Goal: Information Seeking & Learning: Learn about a topic

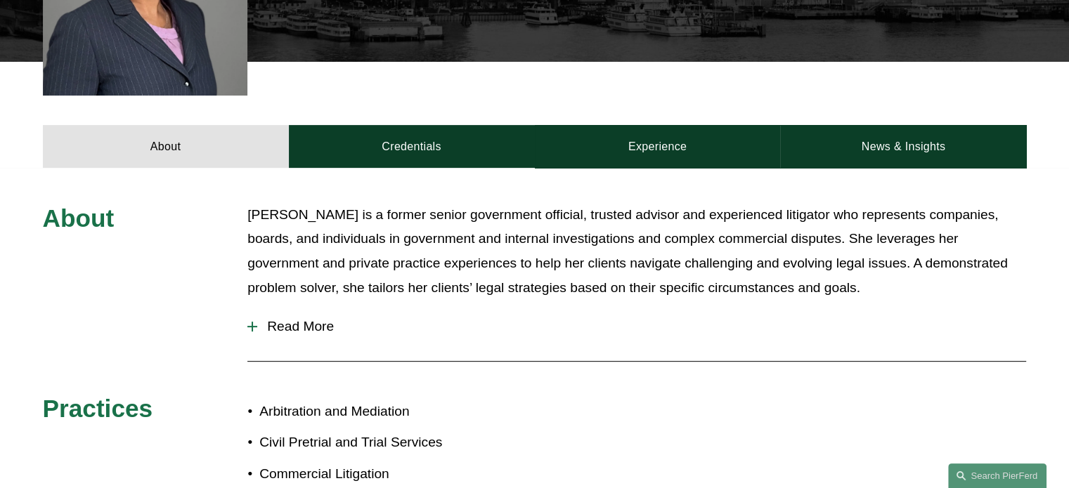
scroll to position [510, 0]
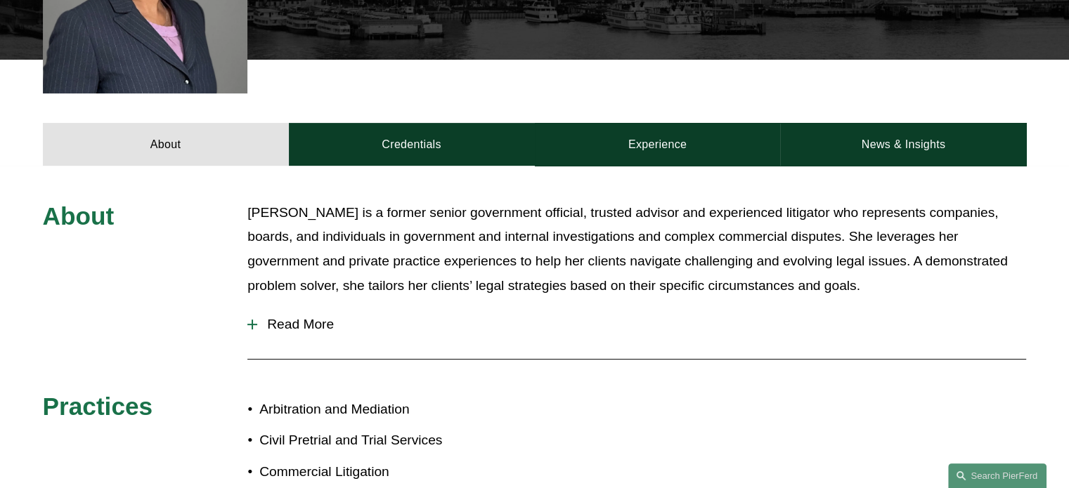
click at [317, 317] on span "Read More" at bounding box center [641, 324] width 769 height 15
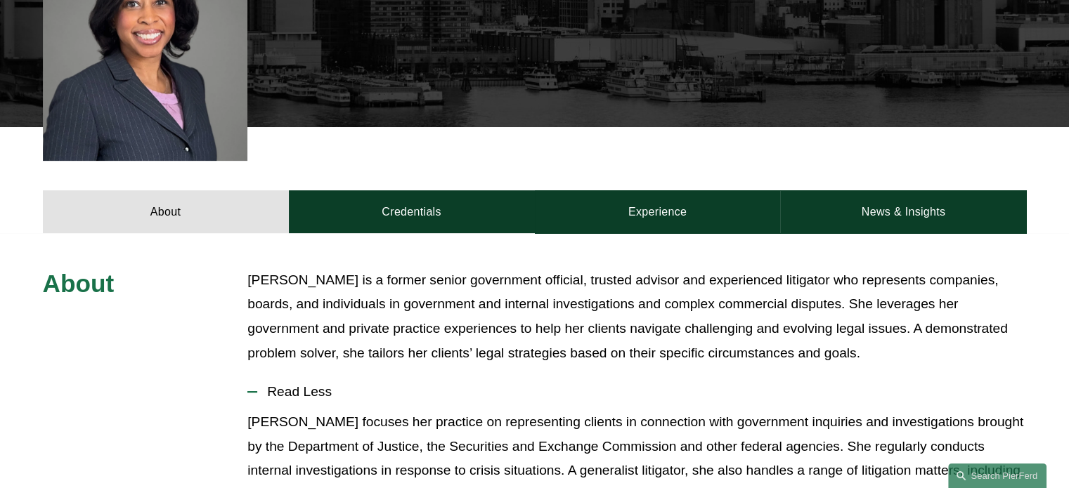
scroll to position [233, 0]
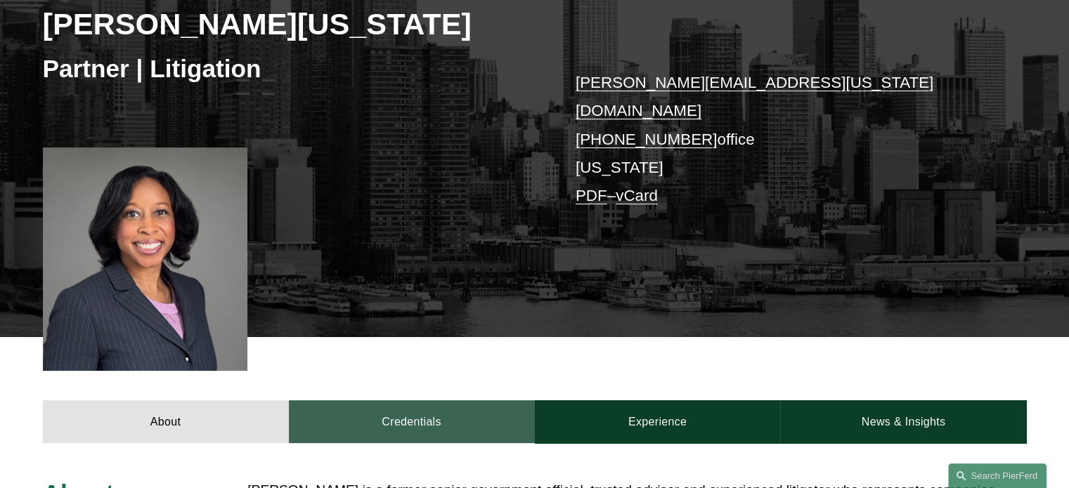
click at [403, 425] on link "Credentials" at bounding box center [412, 421] width 246 height 42
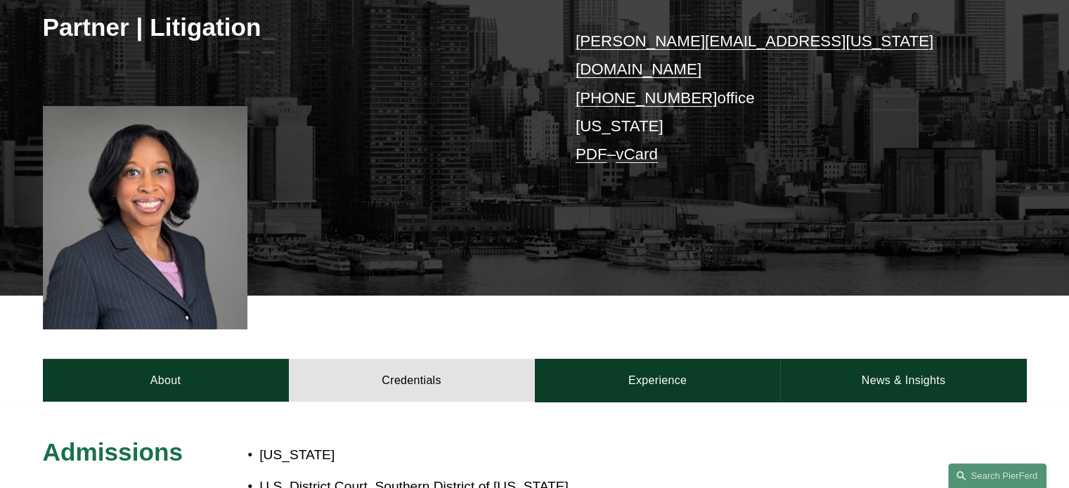
scroll to position [284, 0]
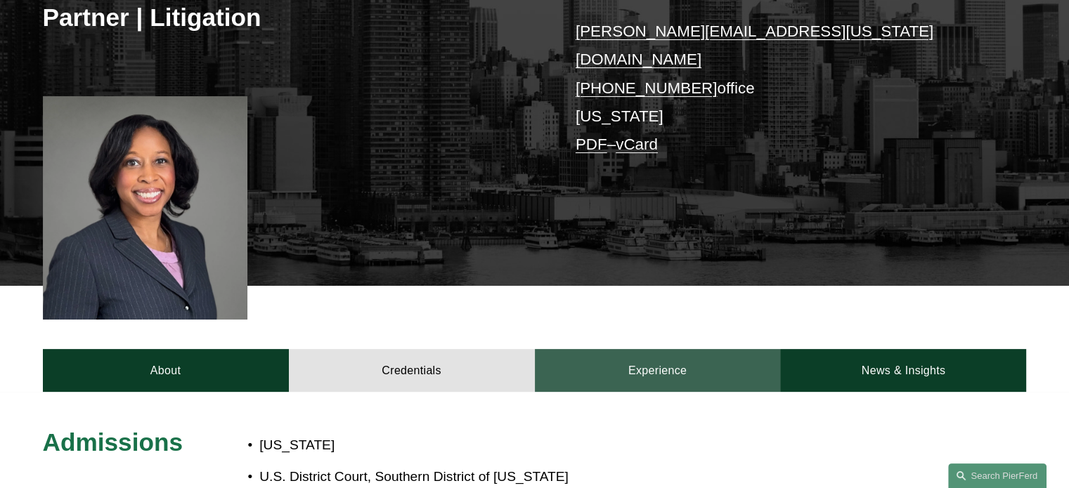
click at [630, 349] on link "Experience" at bounding box center [658, 370] width 246 height 42
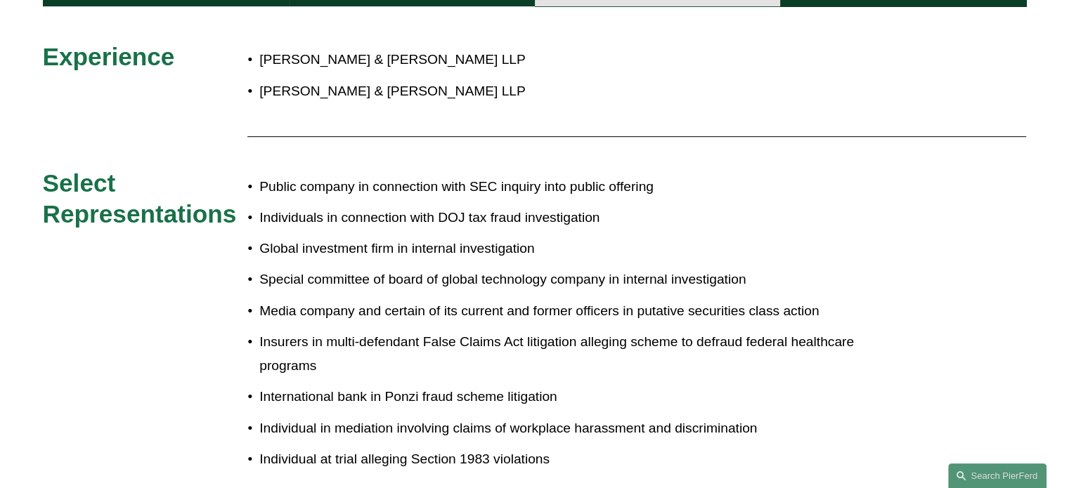
scroll to position [670, 0]
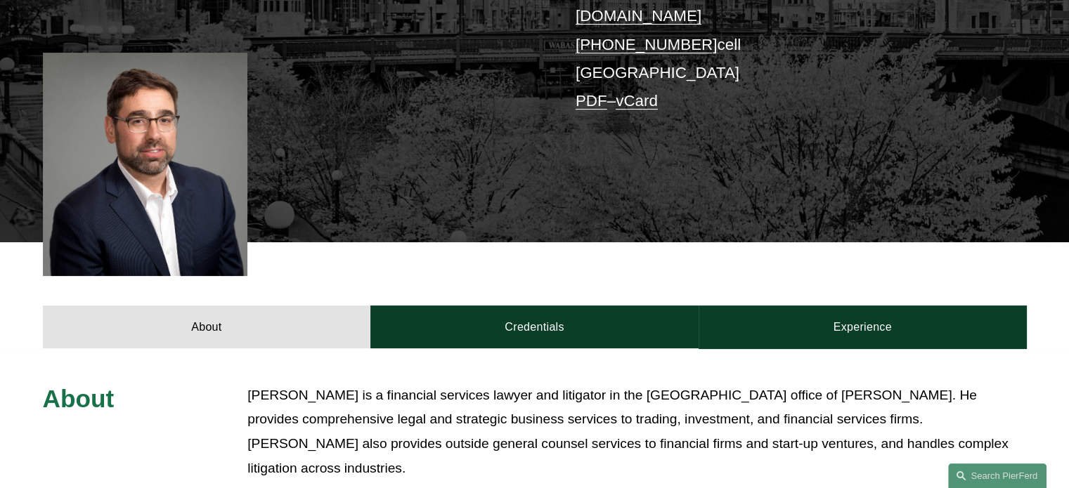
scroll to position [334, 0]
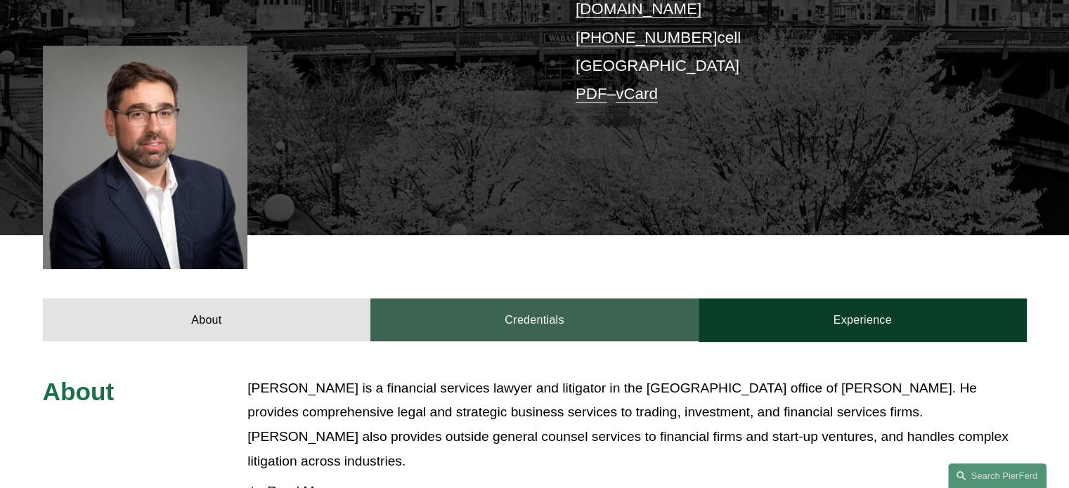
click at [473, 303] on link "Credentials" at bounding box center [534, 320] width 328 height 42
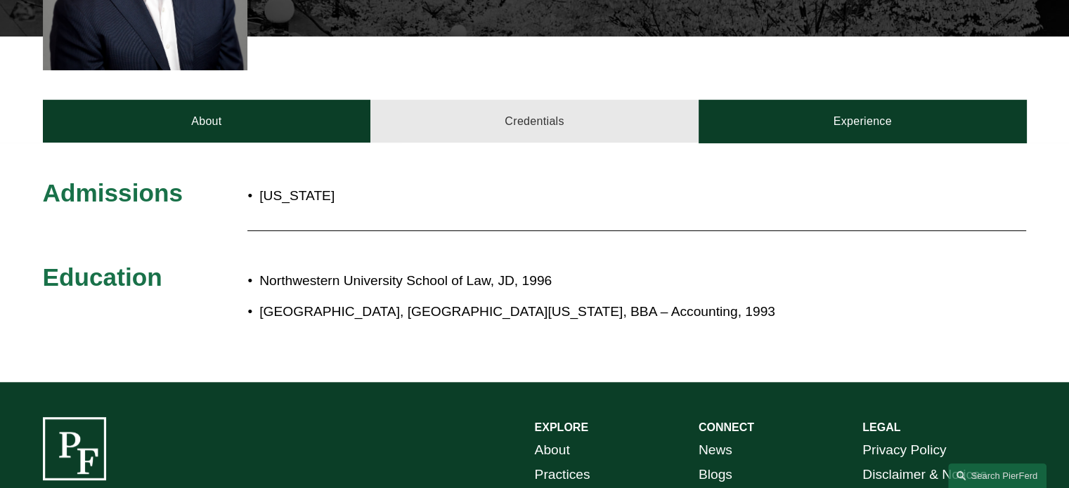
scroll to position [534, 0]
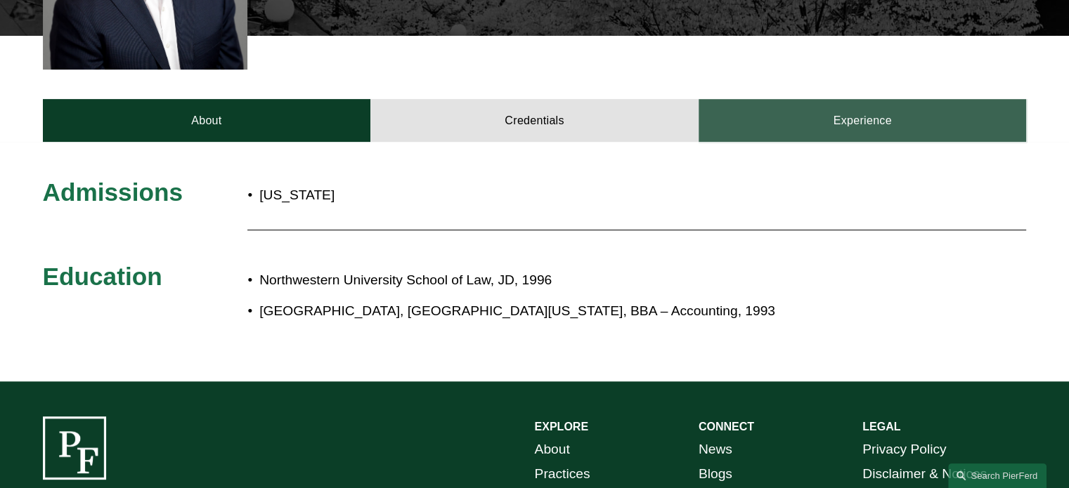
click at [863, 112] on link "Experience" at bounding box center [862, 120] width 328 height 42
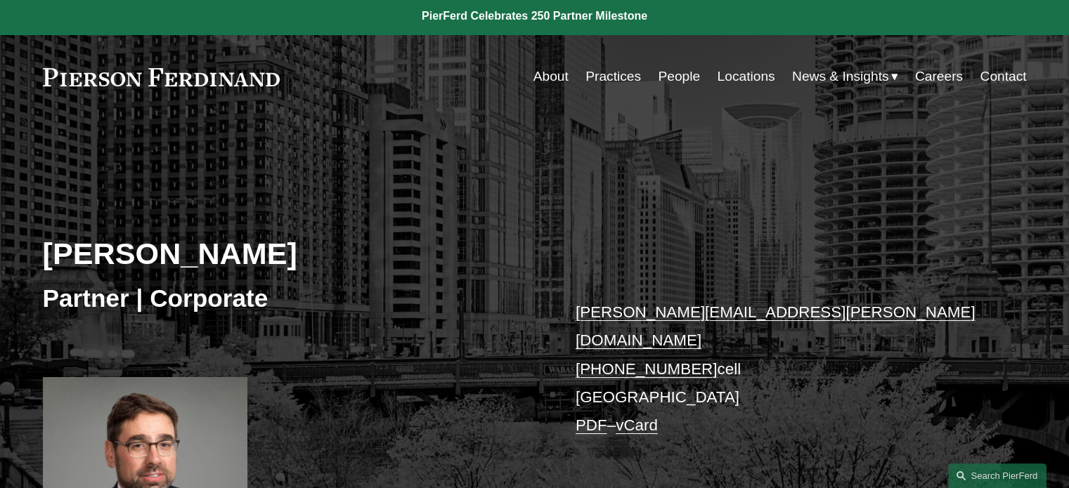
scroll to position [0, 0]
